Goal: Entertainment & Leisure: Consume media (video, audio)

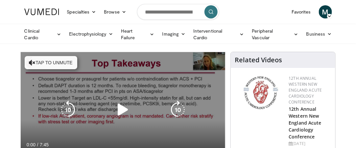
click at [125, 108] on icon "Video Player" at bounding box center [123, 109] width 18 height 18
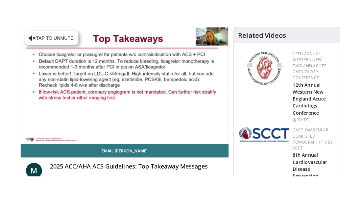
scroll to position [57, 0]
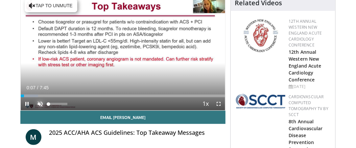
click at [40, 104] on span "Video Player" at bounding box center [40, 103] width 13 height 13
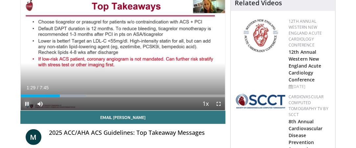
click at [28, 102] on span "Video Player" at bounding box center [27, 103] width 13 height 13
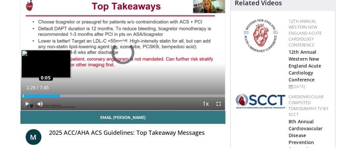
click at [23, 95] on div "Loaded : 32.24% 0:05 0:05" at bounding box center [123, 95] width 205 height 3
click at [21, 94] on div "0:00" at bounding box center [21, 95] width 0 height 3
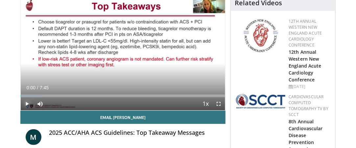
click at [28, 105] on span "Video Player" at bounding box center [27, 103] width 13 height 13
click at [219, 103] on span "Video Player" at bounding box center [218, 103] width 13 height 13
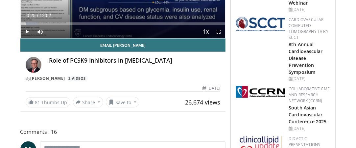
scroll to position [258, 0]
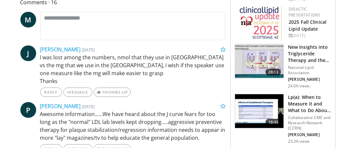
click at [258, 22] on img at bounding box center [261, 23] width 42 height 35
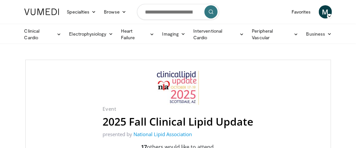
scroll to position [129, 0]
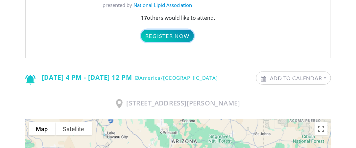
click at [163, 35] on link "Register Now" at bounding box center [167, 36] width 53 height 12
